Goal: Find specific page/section: Find specific page/section

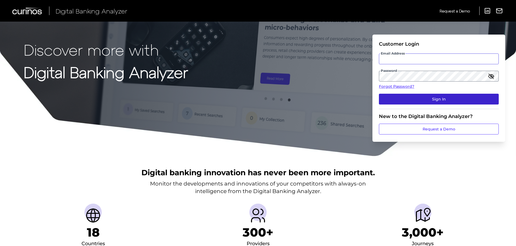
type input "[PERSON_NAME][EMAIL_ADDRESS][PERSON_NAME][DOMAIN_NAME]"
click at [405, 100] on button "Sign In" at bounding box center [439, 99] width 120 height 11
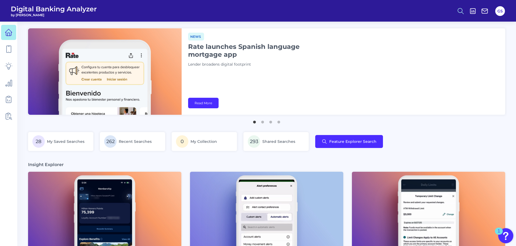
click at [460, 11] on icon at bounding box center [461, 11] width 8 height 8
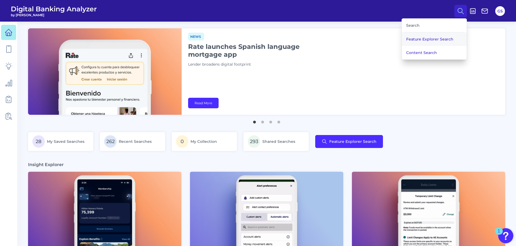
click at [432, 39] on button "Feature Explorer Search" at bounding box center [434, 39] width 65 height 14
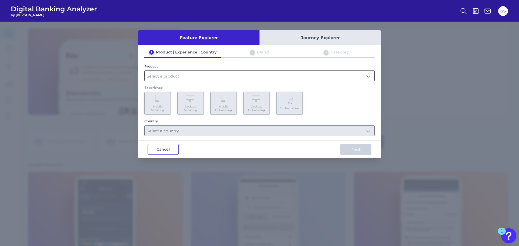
click at [194, 76] on input "text" at bounding box center [259, 76] width 230 height 10
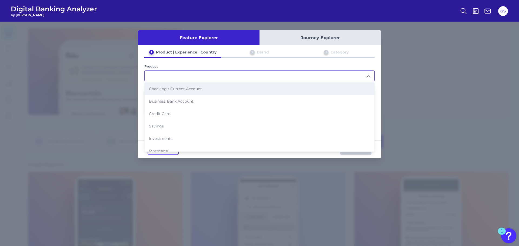
click at [198, 88] on span "Checking / Current Account" at bounding box center [175, 88] width 53 height 5
type input "Checking / Current Account"
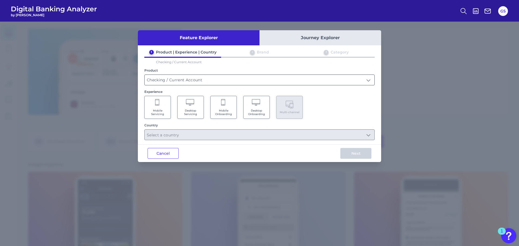
click at [220, 84] on input "Checking / Current Account" at bounding box center [259, 80] width 230 height 10
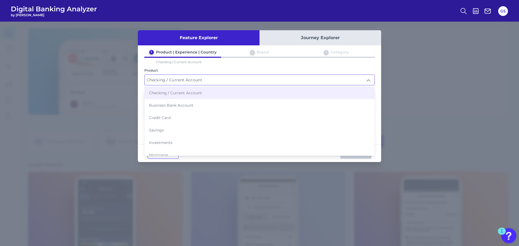
click at [220, 96] on li "Checking / Current Account" at bounding box center [259, 93] width 230 height 12
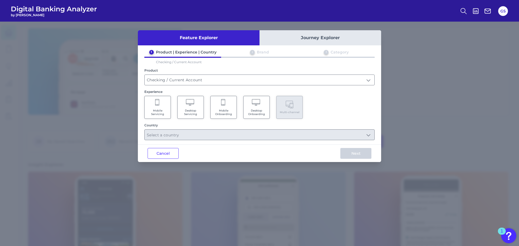
click at [220, 105] on Onboarding "Mobile Onboarding" at bounding box center [223, 107] width 26 height 23
